Goal: Find specific page/section: Find specific page/section

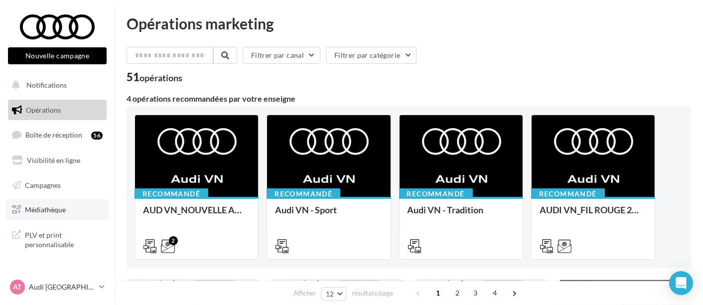
click at [68, 209] on link "Médiathèque" at bounding box center [57, 209] width 103 height 21
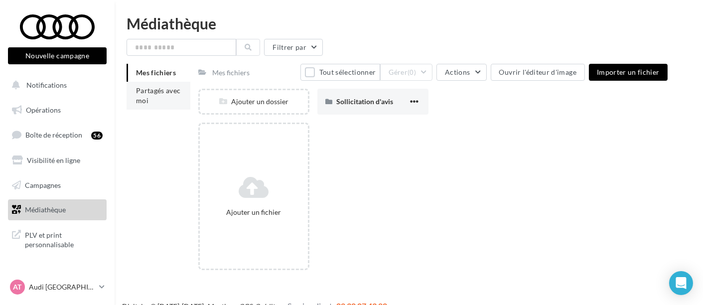
click at [141, 91] on span "Partagés avec moi" at bounding box center [158, 95] width 45 height 18
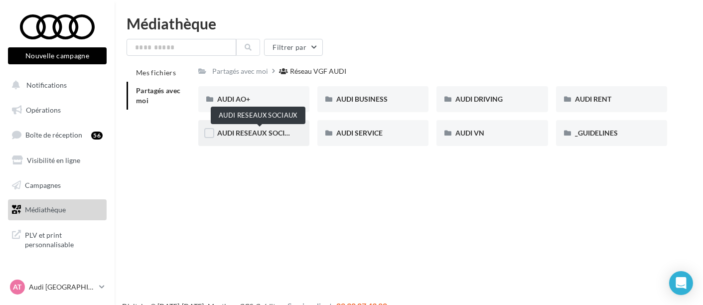
click at [268, 135] on span "AUDI RESEAUX SOCIAUX" at bounding box center [258, 133] width 82 height 8
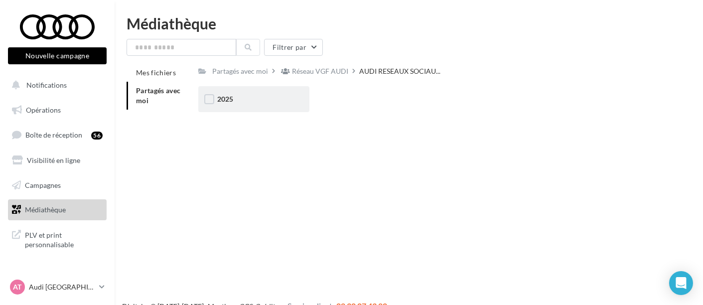
click at [266, 95] on div "2025" at bounding box center [253, 99] width 73 height 10
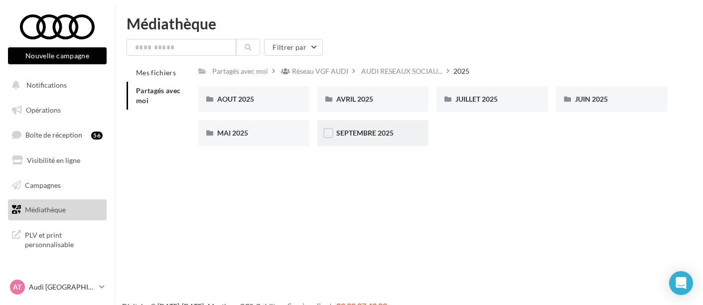
click at [377, 127] on div "SEPTEMBRE 2025" at bounding box center [372, 133] width 111 height 26
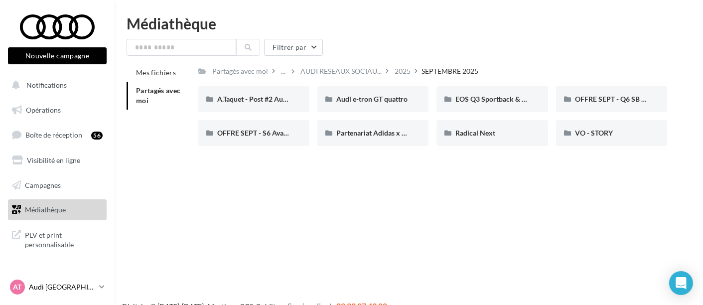
click at [53, 294] on div "AT Audi TOULON audi-toul-mai" at bounding box center [52, 286] width 85 height 15
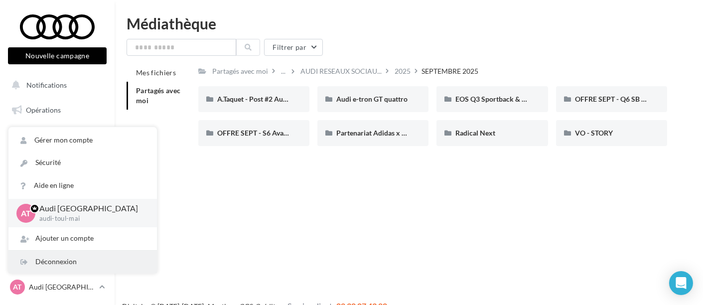
click at [70, 263] on div "Déconnexion" at bounding box center [82, 262] width 148 height 22
